Goal: Task Accomplishment & Management: Manage account settings

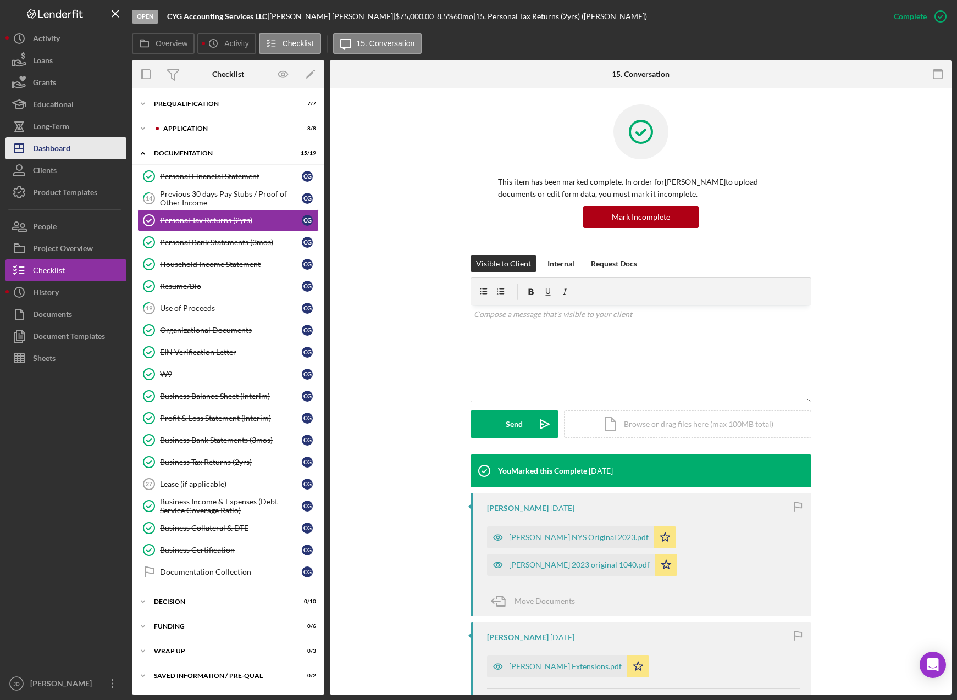
click at [66, 143] on div "Dashboard" at bounding box center [51, 149] width 37 height 25
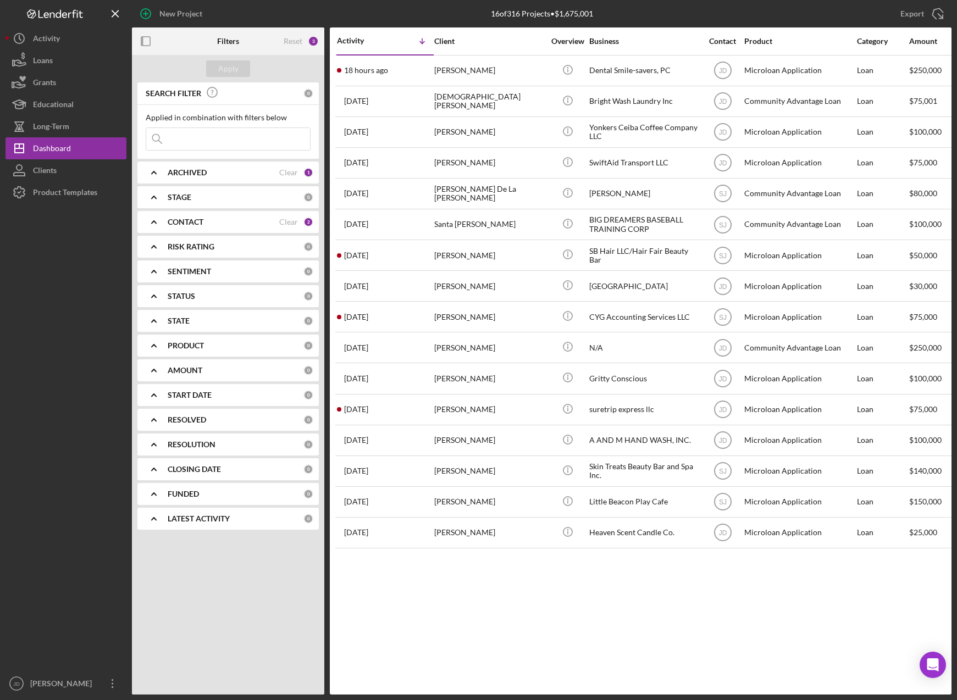
click at [153, 220] on icon "Icon/Expander" at bounding box center [153, 221] width 27 height 27
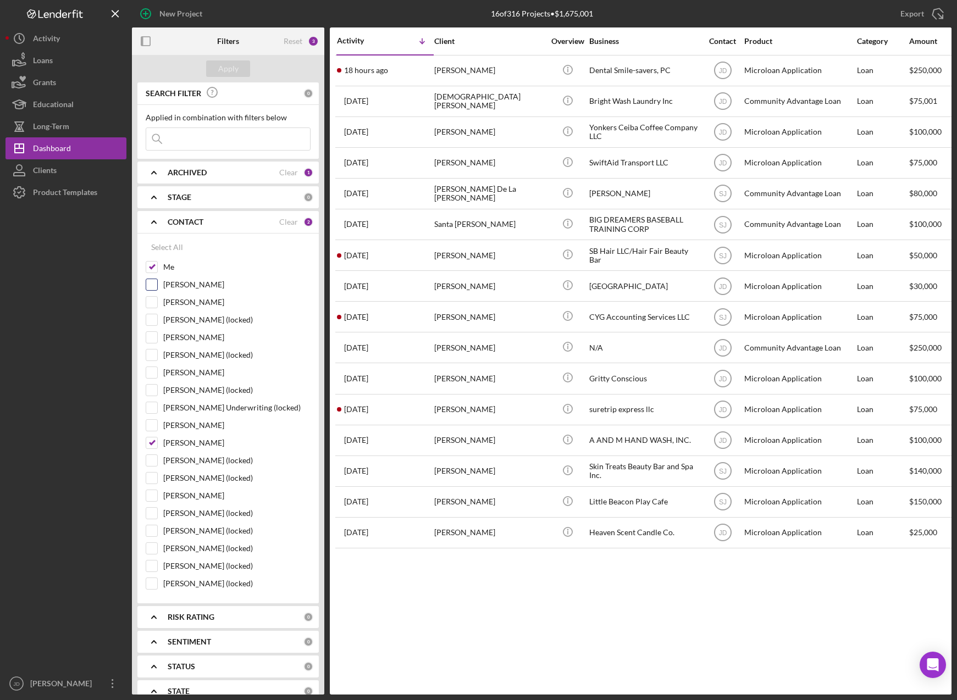
click at [151, 284] on input "Dale Owen" at bounding box center [151, 284] width 11 height 11
checkbox input "true"
click at [151, 441] on input "Shannon Jefferson" at bounding box center [151, 442] width 11 height 11
checkbox input "false"
click at [229, 71] on div "Apply" at bounding box center [228, 68] width 20 height 16
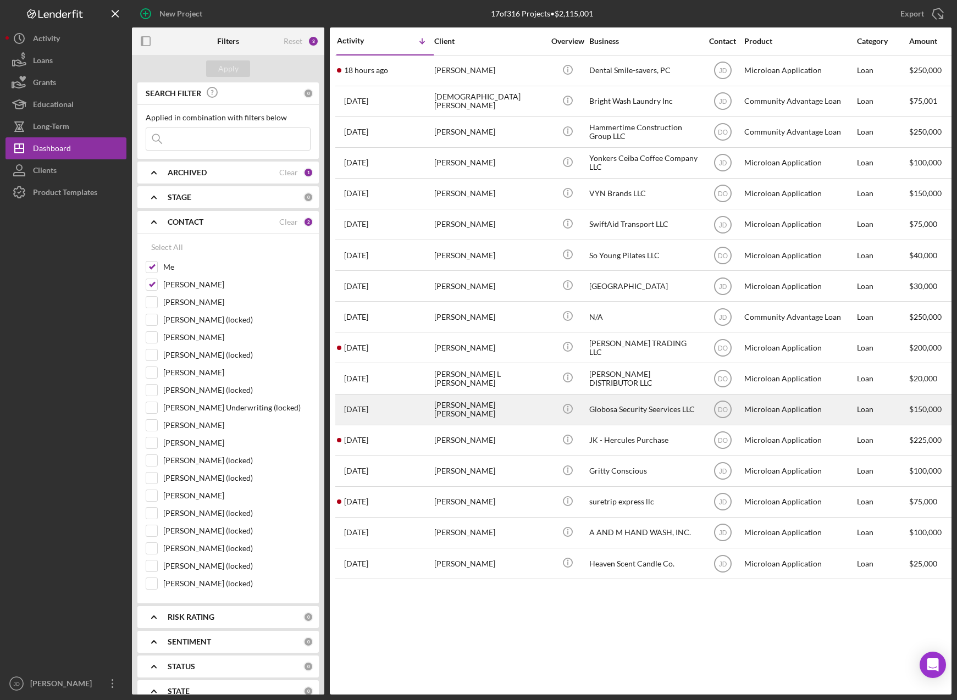
click at [624, 409] on div "Globosa Security Seervices LLC" at bounding box center [644, 409] width 110 height 29
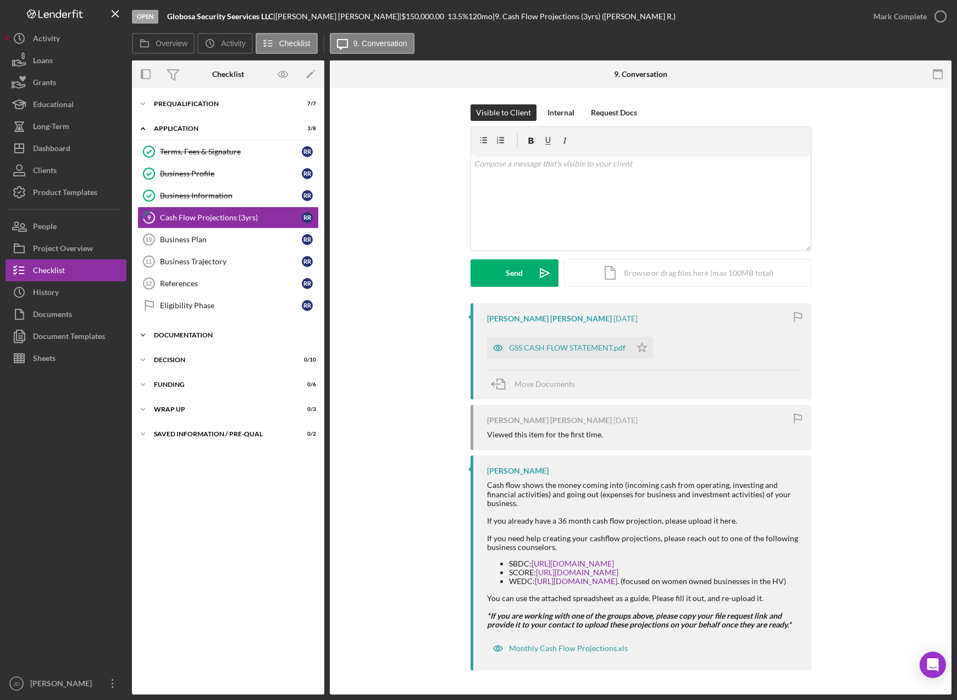
click at [147, 334] on icon "Icon/Expander" at bounding box center [143, 335] width 22 height 22
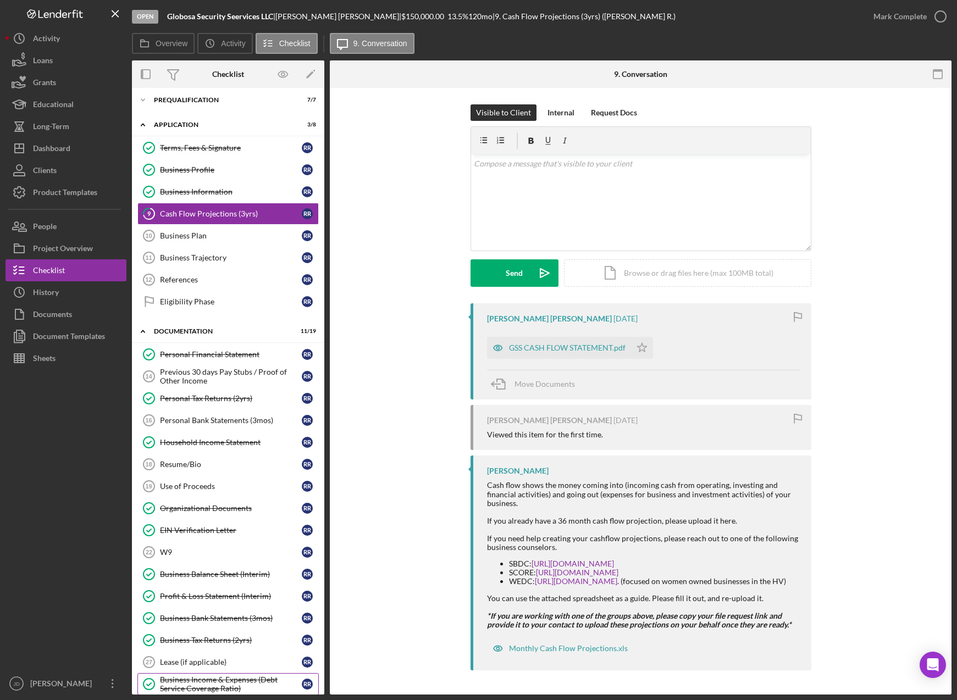
scroll to position [2, 0]
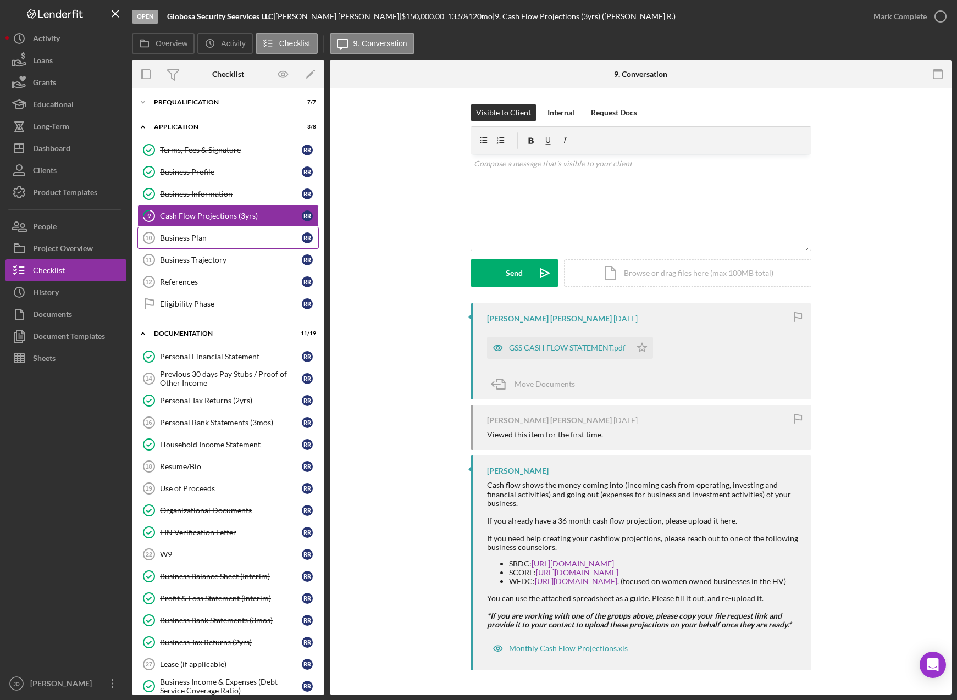
click at [199, 239] on div "Business Plan" at bounding box center [231, 238] width 142 height 9
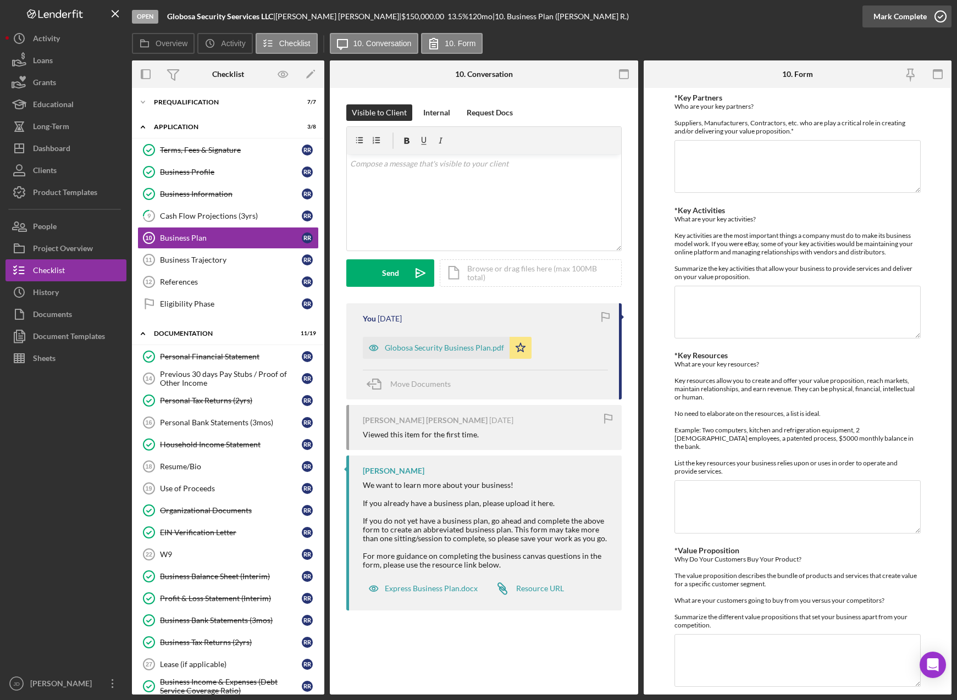
click at [937, 16] on icon "button" at bounding box center [939, 16] width 27 height 27
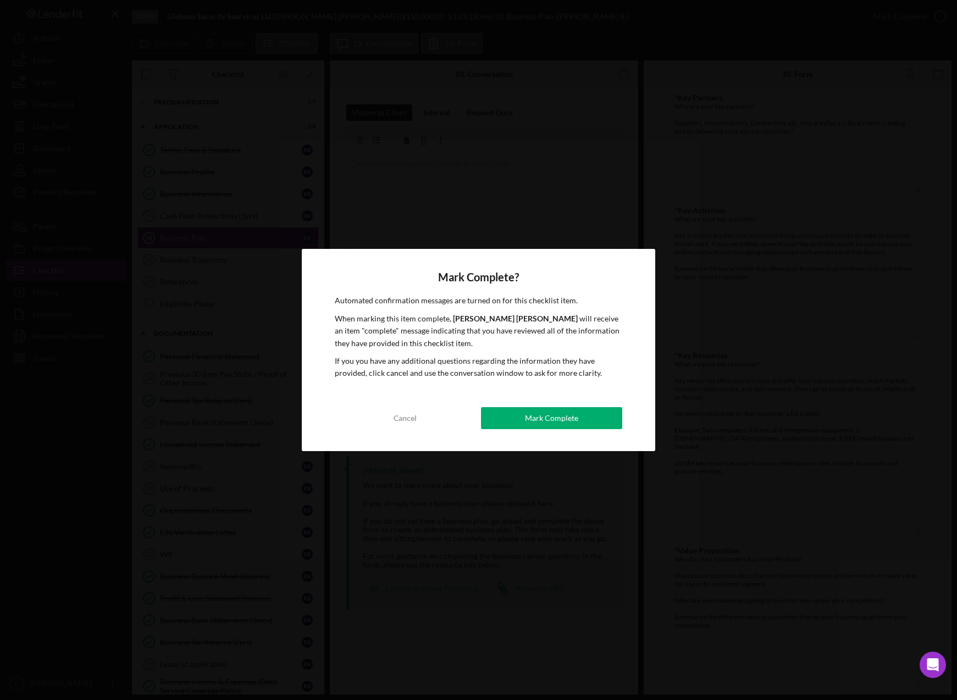
click at [522, 425] on button "Mark Complete" at bounding box center [551, 418] width 141 height 22
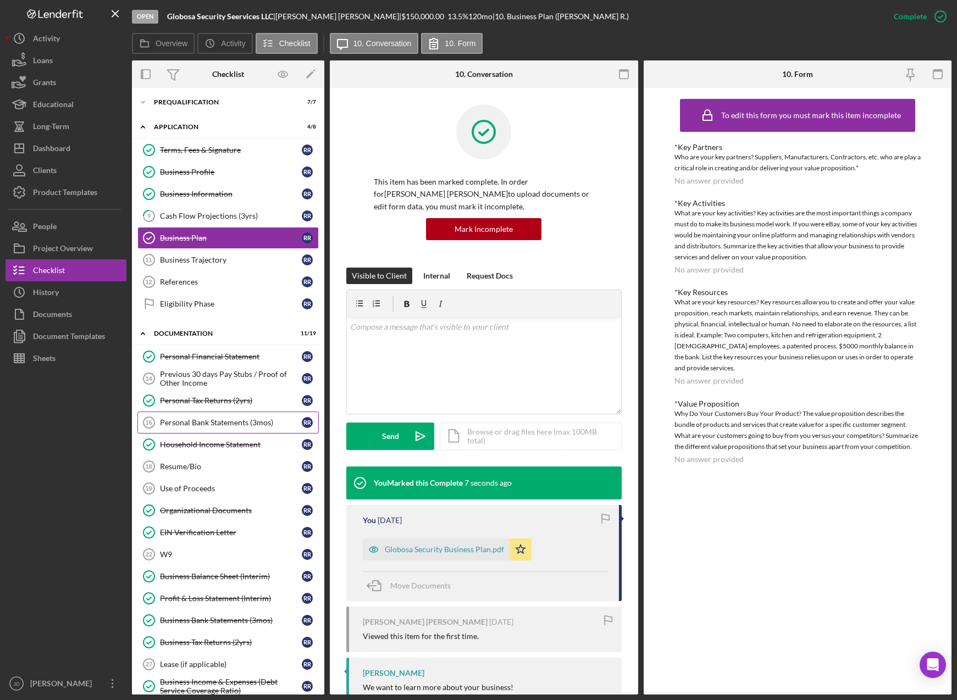
click at [193, 420] on div "Personal Bank Statements (3mos)" at bounding box center [231, 422] width 142 height 9
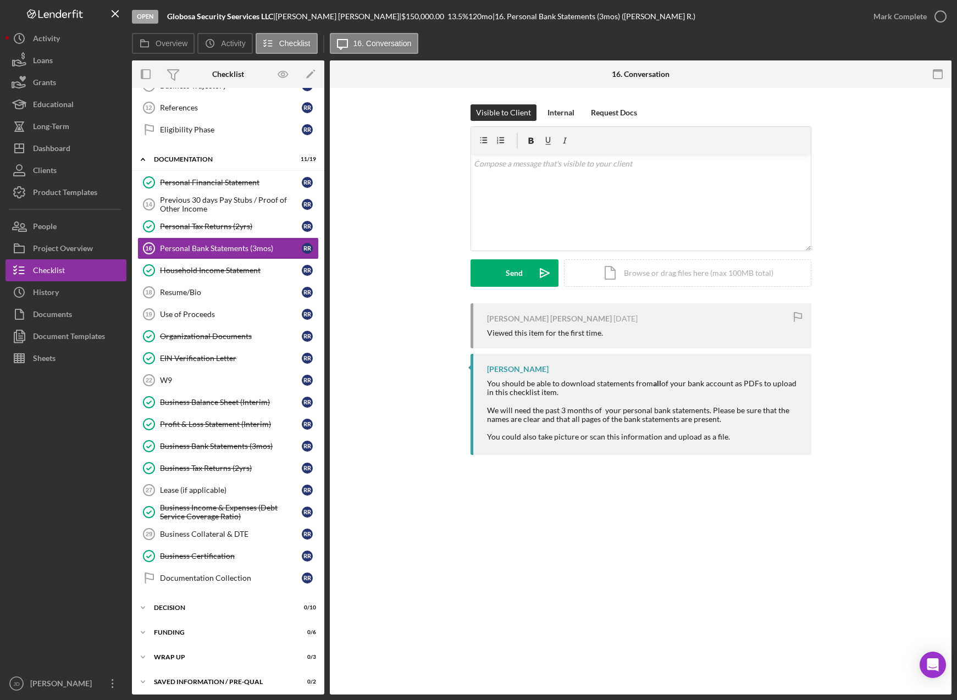
scroll to position [180, 0]
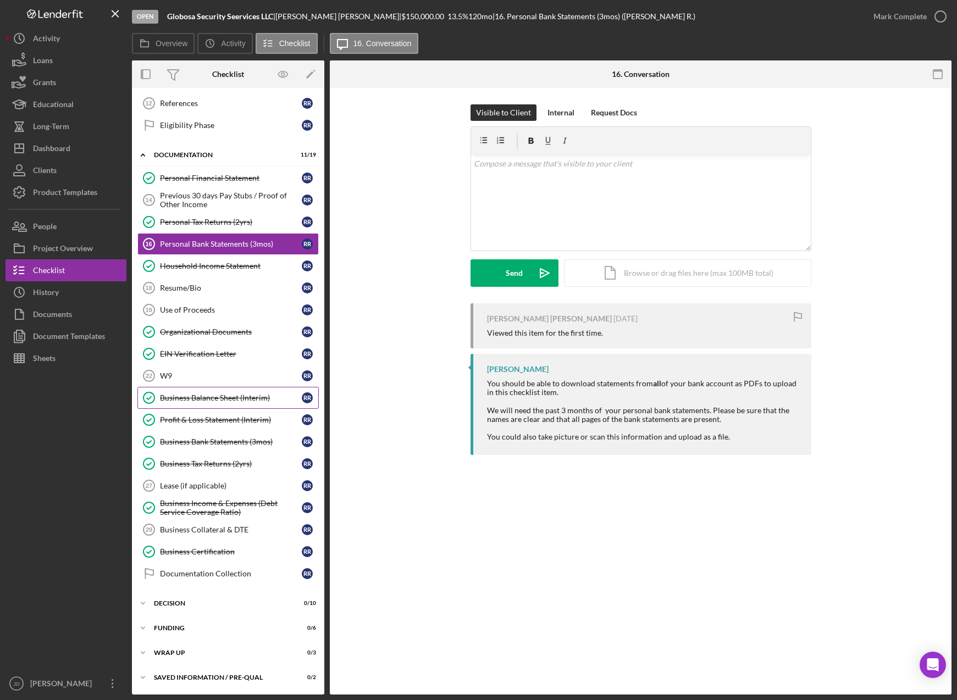
click at [219, 398] on div "Business Balance Sheet (Interim)" at bounding box center [231, 397] width 142 height 9
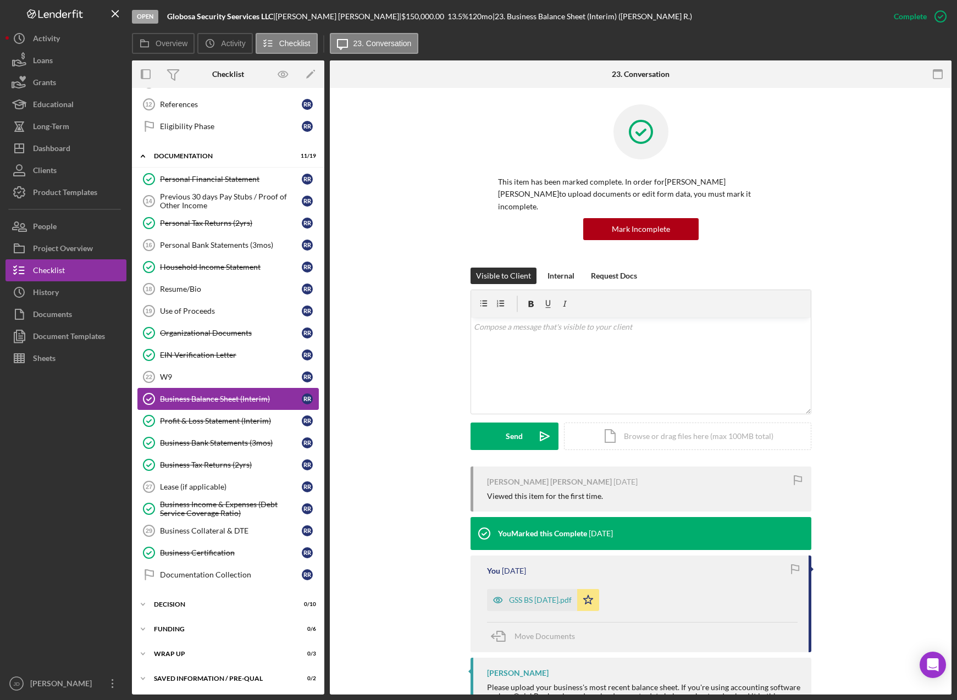
scroll to position [180, 0]
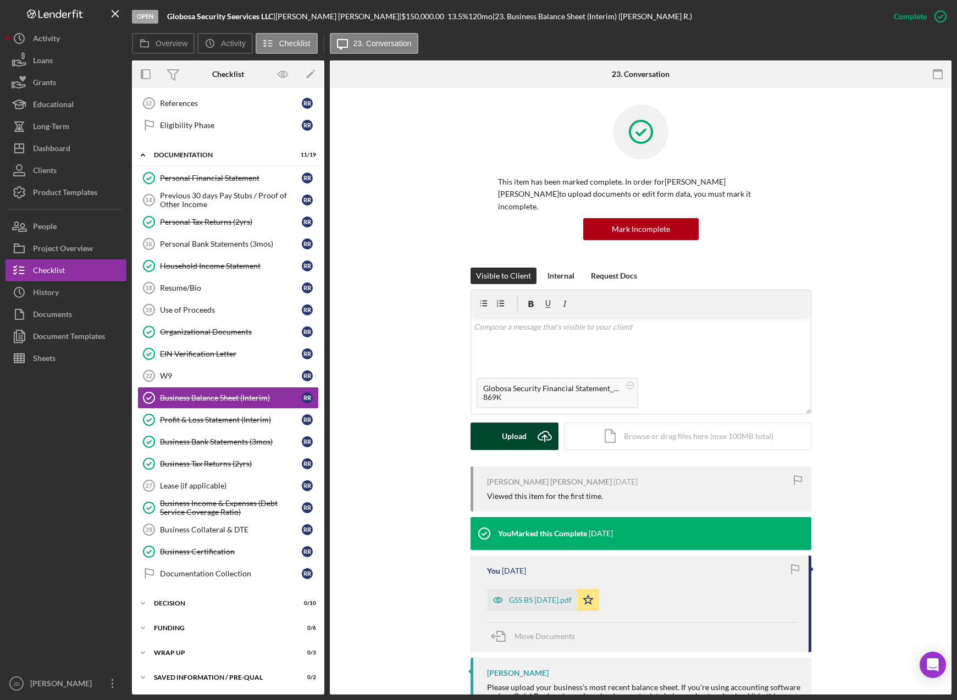
click at [527, 423] on button "Upload Icon/Upload" at bounding box center [514, 436] width 88 height 27
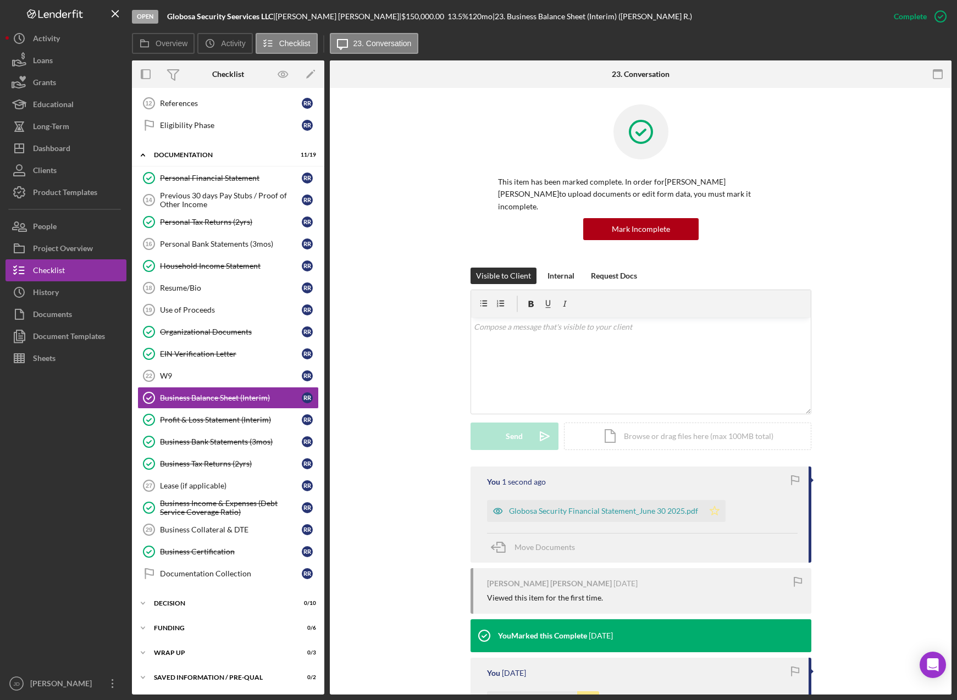
click at [710, 502] on icon "Icon/Star" at bounding box center [714, 511] width 22 height 22
click at [709, 515] on polygon "button" at bounding box center [713, 510] width 9 height 9
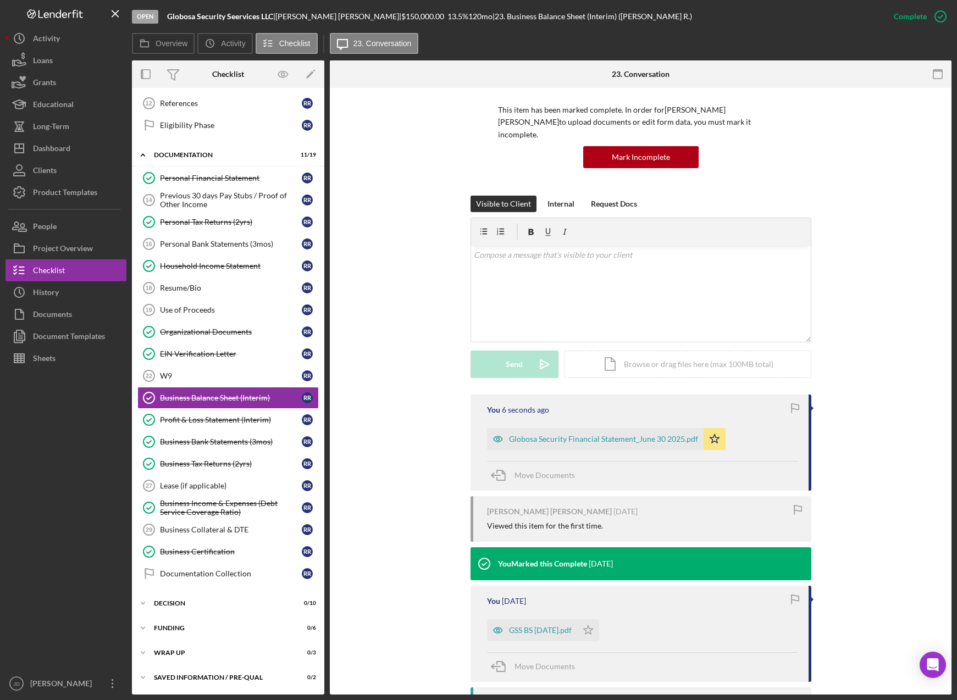
scroll to position [244, 0]
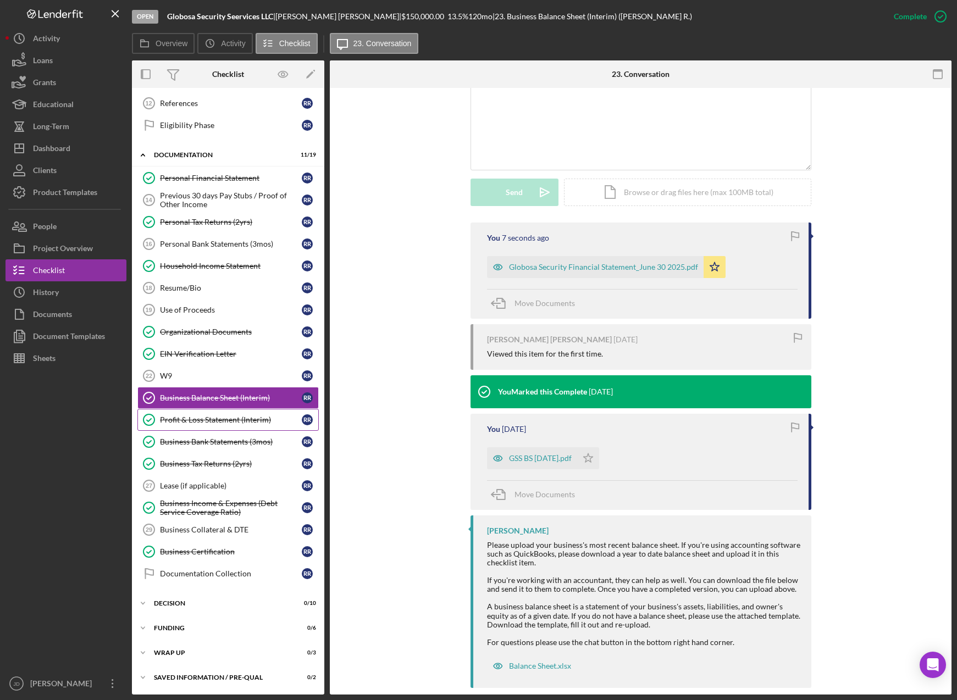
click at [201, 421] on div "Profit & Loss Statement (Interim)" at bounding box center [231, 419] width 142 height 9
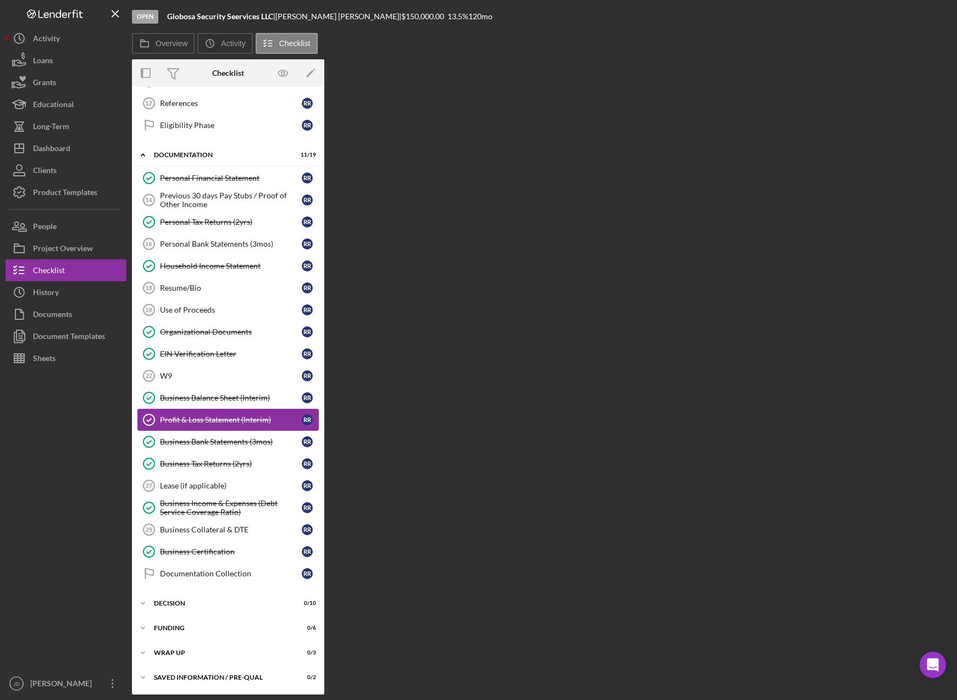
scroll to position [180, 0]
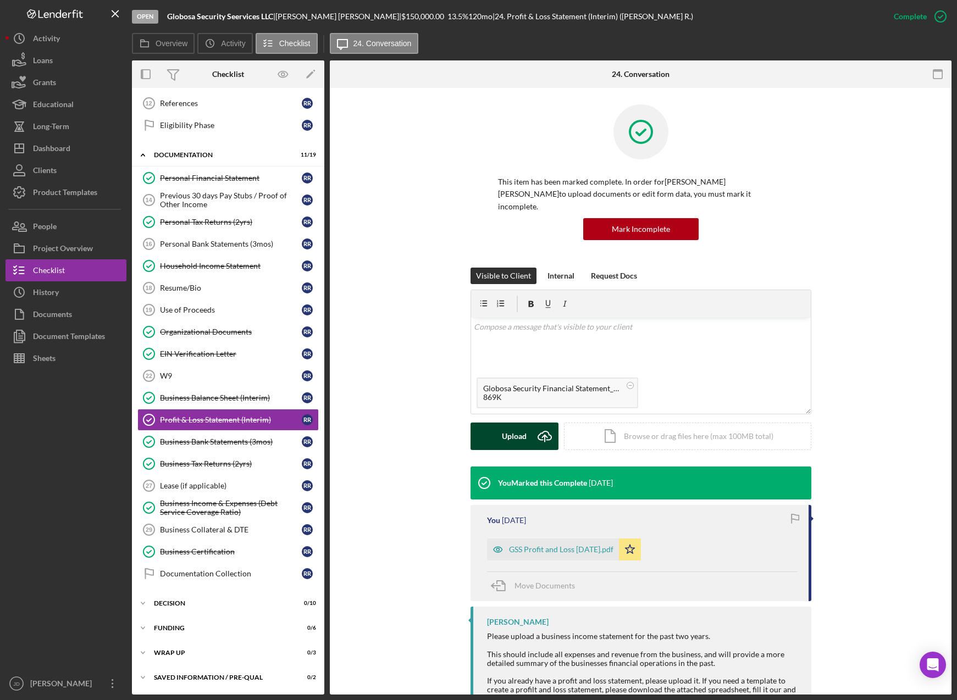
click at [518, 424] on div "Upload" at bounding box center [514, 436] width 25 height 27
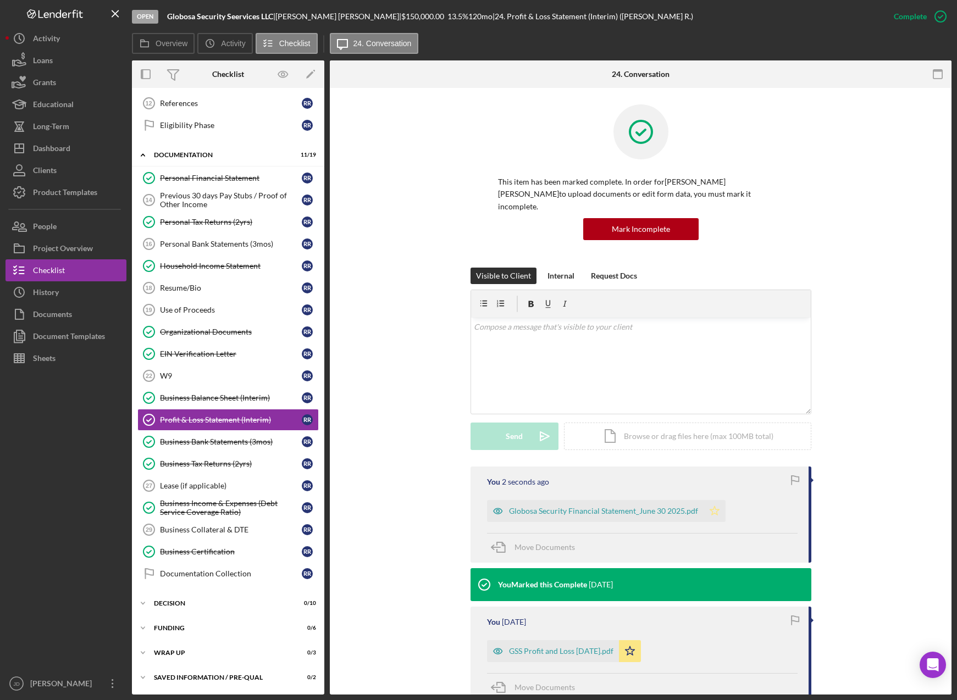
click at [710, 500] on icon "Icon/Star" at bounding box center [714, 511] width 22 height 22
click at [426, 498] on div "You 4 seconds ago Globosa Security Financial Statement_June 30 2025.pdf Icon/St…" at bounding box center [640, 658] width 588 height 385
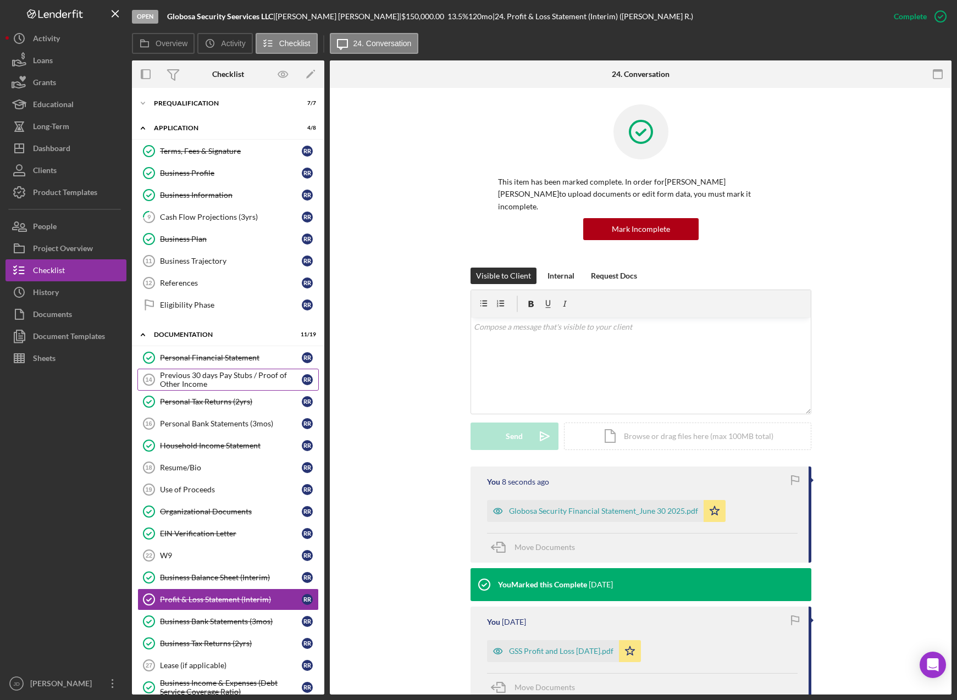
scroll to position [0, 0]
click at [199, 492] on div "Use of Proceeds" at bounding box center [231, 490] width 142 height 9
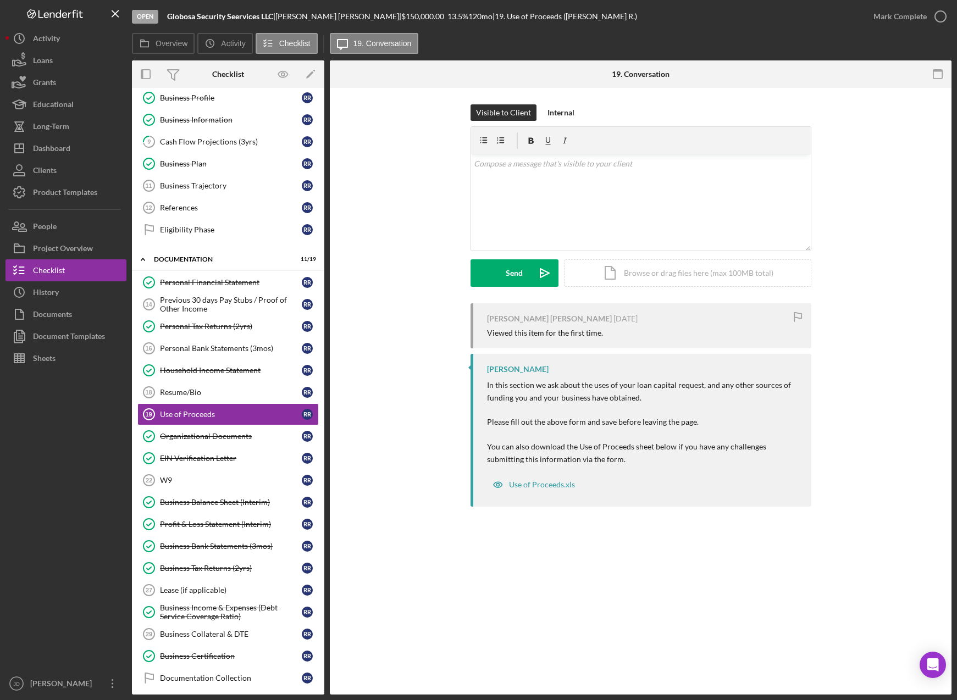
scroll to position [180, 0]
